Goal: Task Accomplishment & Management: Use online tool/utility

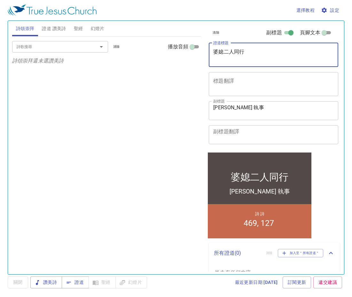
click at [259, 58] on textarea "婆媳二人同行" at bounding box center [273, 55] width 121 height 12
click at [119, 47] on span "清除" at bounding box center [116, 47] width 7 height 6
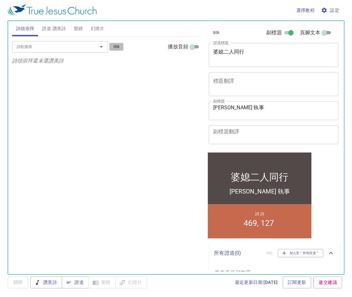
click at [119, 47] on span "清除" at bounding box center [116, 47] width 7 height 6
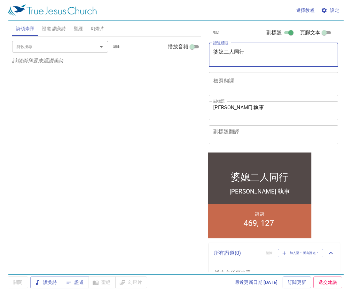
drag, startPoint x: 249, startPoint y: 51, endPoint x: 135, endPoint y: 56, distance: 113.7
click at [153, 57] on div "詩頌崇拜 證道 讚美詩 聖經 幻燈片 詩歌搜尋 詩歌搜尋 清除 播放音頻 詩頌崇拜還未選讚美詩 詩歌搜尋 詩歌搜尋 清除 播放音頻 刪除 469、靈恩大會 1…" at bounding box center [176, 144] width 333 height 253
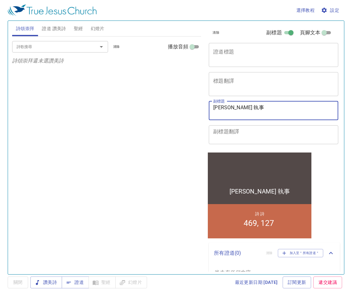
drag, startPoint x: 253, startPoint y: 104, endPoint x: 191, endPoint y: 113, distance: 62.4
click at [191, 113] on div "詩頌崇拜 證道 讚美詩 聖經 幻燈片 詩歌搜尋 詩歌搜尋 清除 播放音頻 詩頌崇拜還未選讚美詩 詩歌搜尋 詩歌搜尋 清除 播放音頻 刪除 469、靈恩大會 1…" at bounding box center [176, 144] width 333 height 253
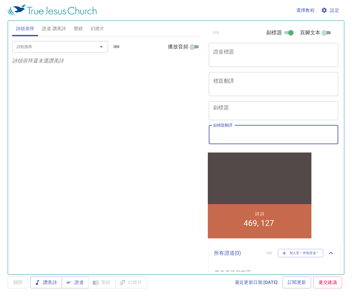
drag, startPoint x: 263, startPoint y: 134, endPoint x: 106, endPoint y: 156, distance: 158.4
click at [106, 157] on div "詩頌崇拜 證道 讚美詩 聖經 幻燈片 詩歌搜尋 詩歌搜尋 清除 播放音頻 詩頌崇拜還未選讚美詩 詩歌搜尋 詩歌搜尋 清除 播放音頻 刪除 469、靈恩大會 1…" at bounding box center [176, 144] width 333 height 253
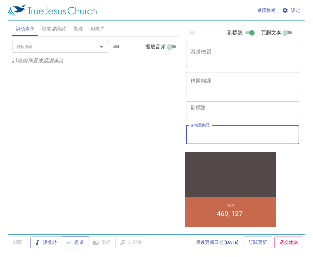
click at [75, 242] on span "證道" at bounding box center [75, 242] width 17 height 8
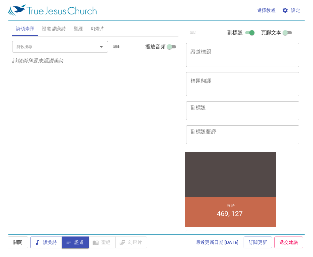
click at [64, 167] on div "詩歌搜尋 詩歌搜尋 清除 播放音頻 詩頌崇拜還未選讚美詩" at bounding box center [95, 132] width 166 height 192
click at [56, 28] on span "證道 讚美詩" at bounding box center [54, 29] width 24 height 8
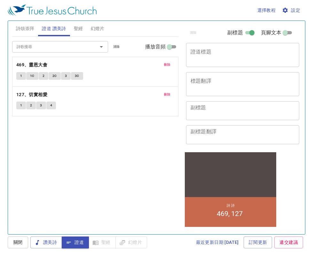
click at [170, 65] on span "刪除" at bounding box center [167, 65] width 7 height 6
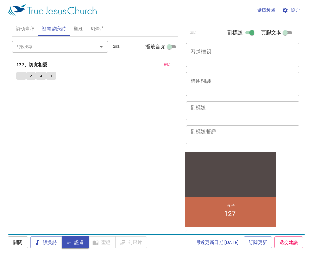
click at [170, 65] on span "刪除" at bounding box center [167, 65] width 7 height 6
click at [170, 65] on div "詩歌搜尋 詩歌搜尋 清除 播放音頻 證道還未選讚美詩" at bounding box center [95, 132] width 166 height 192
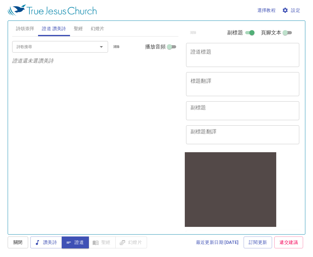
click at [117, 187] on div "詩歌搜尋 詩歌搜尋 清除 播放音頻 證道還未選讚美詩" at bounding box center [95, 132] width 166 height 192
click at [50, 242] on span "讚美詩" at bounding box center [46, 242] width 21 height 8
click at [83, 175] on div "詩歌搜尋 詩歌搜尋 清除 播放音頻 證道還未選讚美詩" at bounding box center [95, 132] width 166 height 192
click at [53, 31] on span "證道 讚美詩" at bounding box center [54, 29] width 24 height 8
click at [31, 31] on span "詩頌崇拜" at bounding box center [25, 29] width 19 height 8
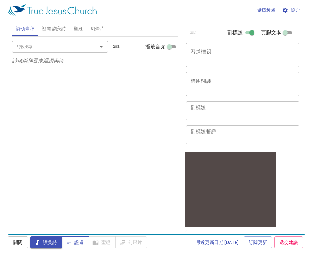
click at [82, 238] on span "證道" at bounding box center [75, 242] width 17 height 8
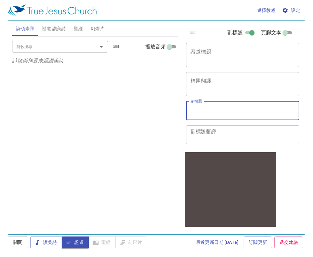
click at [225, 106] on textarea "副標題" at bounding box center [243, 110] width 104 height 12
paste textarea "郭建男傳道"
click at [191, 106] on textarea "郭建男傳道" at bounding box center [243, 110] width 104 height 12
type textarea "主領：郭建男傳道"
click at [43, 29] on span "證道 讚美詩" at bounding box center [54, 29] width 24 height 8
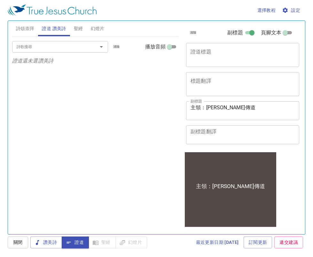
click at [29, 29] on span "詩頌崇拜" at bounding box center [25, 29] width 19 height 8
click at [16, 213] on div "詩歌搜尋 詩歌搜尋 清除 播放音頻 詩頌崇拜還未選讚美詩" at bounding box center [95, 132] width 166 height 192
click at [296, 12] on span "設定" at bounding box center [292, 10] width 17 height 8
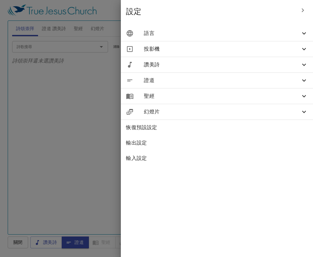
click at [194, 32] on span "語言" at bounding box center [222, 33] width 157 height 8
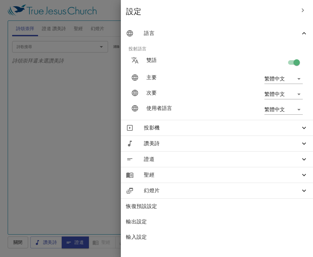
click at [297, 60] on input "checkbox" at bounding box center [297, 64] width 36 height 12
checkbox input "false"
click at [141, 104] on div at bounding box center [133, 109] width 15 height 20
click at [102, 119] on div at bounding box center [156, 128] width 313 height 257
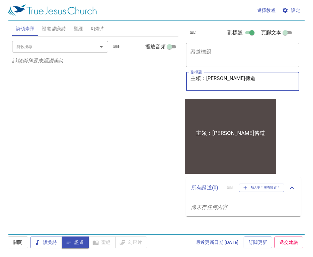
drag, startPoint x: 234, startPoint y: 76, endPoint x: 208, endPoint y: 79, distance: 26.7
click at [208, 79] on textarea "主領：郭建男傳道" at bounding box center [243, 81] width 104 height 12
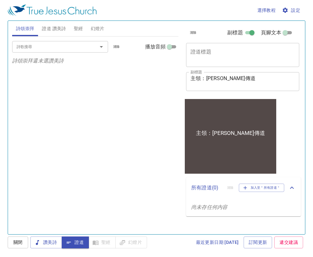
click at [136, 123] on div "詩歌搜尋 詩歌搜尋 清除 播放音頻 詩頌崇拜還未選讚美詩" at bounding box center [95, 132] width 166 height 192
click at [96, 27] on span "幻燈片" at bounding box center [98, 29] width 14 height 8
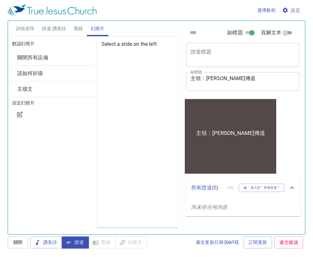
click at [33, 71] on span "該如何祈禱" at bounding box center [30, 73] width 26 height 6
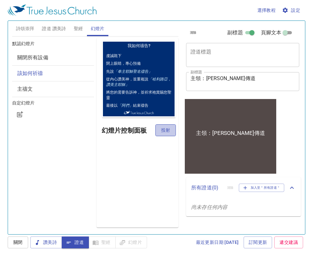
click at [170, 134] on button "投射" at bounding box center [166, 130] width 20 height 12
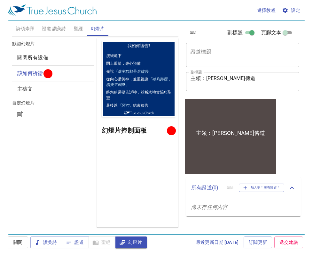
click at [104, 27] on span "幻燈片" at bounding box center [98, 29] width 14 height 8
click at [133, 250] on div "選擇教程 設定 詩頌崇拜 證道 讚美詩 聖經 幻燈片 詩歌搜尋 詩歌搜尋 清除 播放音頻 詩頌崇拜還未選讚美詩 詩歌搜尋 詩歌搜尋 清除 播放音頻 證道還未選…" at bounding box center [156, 128] width 313 height 257
click at [134, 241] on span "幻燈片" at bounding box center [131, 242] width 21 height 8
click at [30, 28] on span "詩頌崇拜" at bounding box center [25, 29] width 19 height 8
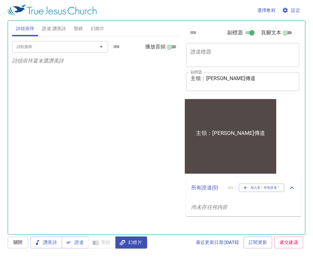
click at [40, 50] on div "詩歌搜尋" at bounding box center [60, 46] width 96 height 11
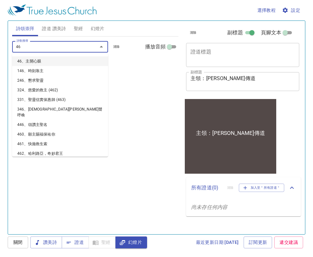
type input "469"
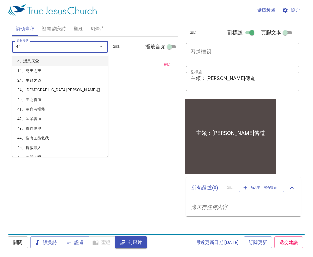
type input "441"
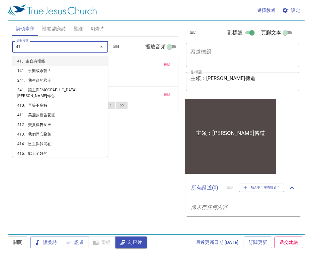
type input "410"
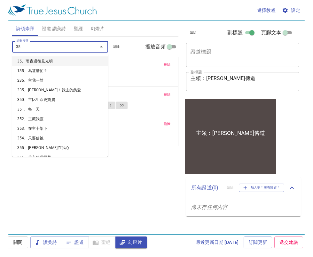
type input "354"
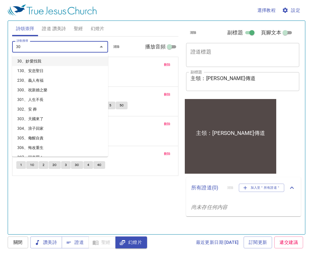
type input "307"
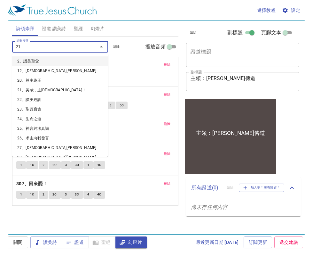
type input "218"
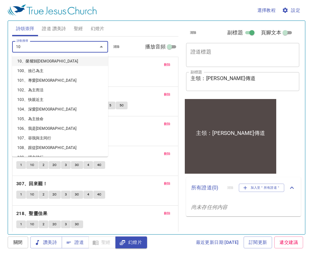
type input "108"
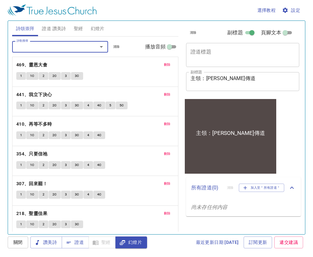
type input "9"
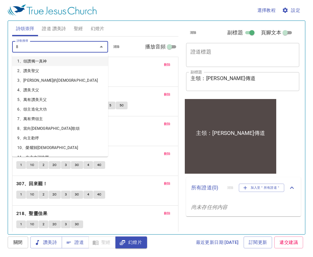
type input "89"
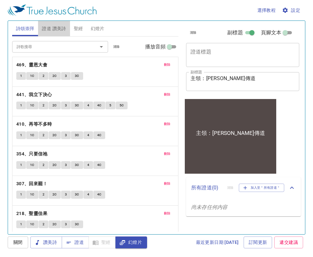
click at [53, 29] on span "證道 讚美詩" at bounding box center [54, 29] width 24 height 8
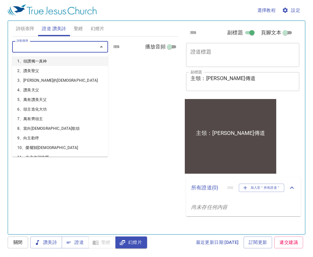
click at [42, 44] on input "詩歌搜尋" at bounding box center [50, 46] width 73 height 7
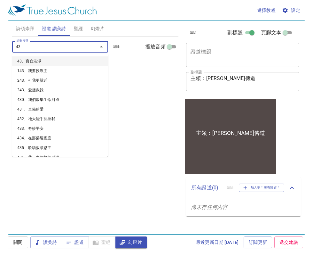
type input "436"
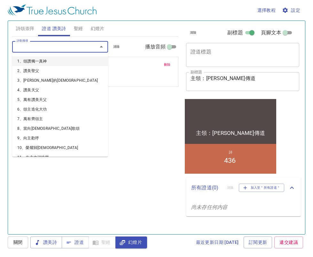
click at [42, 44] on input "詩歌搜尋" at bounding box center [50, 46] width 73 height 7
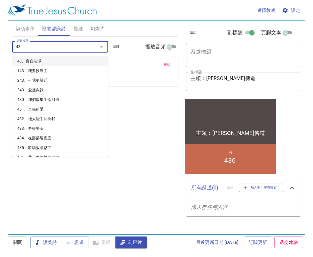
type input "437"
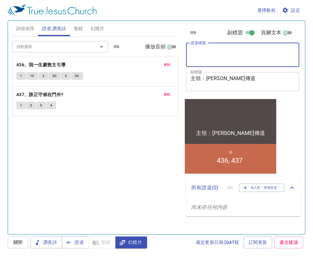
click at [219, 53] on textarea "證道標題" at bounding box center [243, 55] width 104 height 12
type textarea "愛ㄨ"
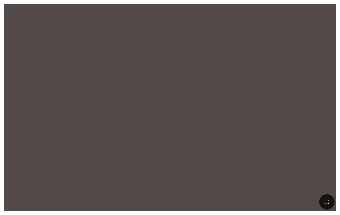
click at [326, 205] on icon "button" at bounding box center [327, 202] width 8 height 8
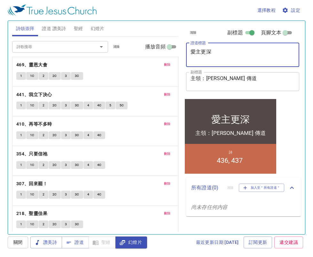
drag, startPoint x: 221, startPoint y: 54, endPoint x: 154, endPoint y: 54, distance: 66.3
click at [154, 54] on div "詩頌崇拜 證道 讚美詩 聖經 幻燈片 詩歌搜尋 詩歌搜尋 清除 播放音頻 刪除 469、靈恩大會 1 1C 2 2C 3 3C 刪除 441、我立下決心 1 …" at bounding box center [157, 124] width 294 height 213
click at [50, 239] on span "讚美詩" at bounding box center [46, 242] width 21 height 8
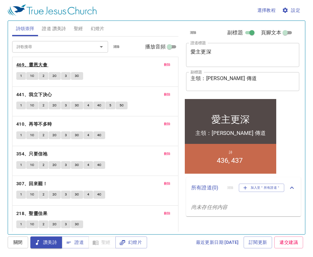
click at [32, 66] on b "469、靈恩大會" at bounding box center [31, 65] width 31 height 8
click at [20, 78] on span "1" at bounding box center [21, 76] width 2 height 6
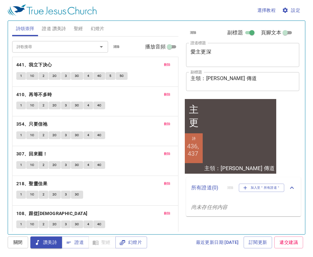
scroll to position [63, 0]
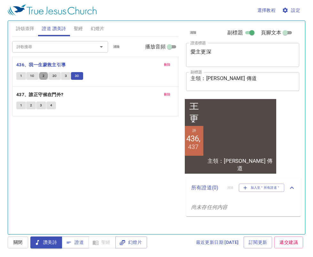
click at [76, 244] on span "證道" at bounding box center [75, 242] width 17 height 8
